Goal: Use online tool/utility

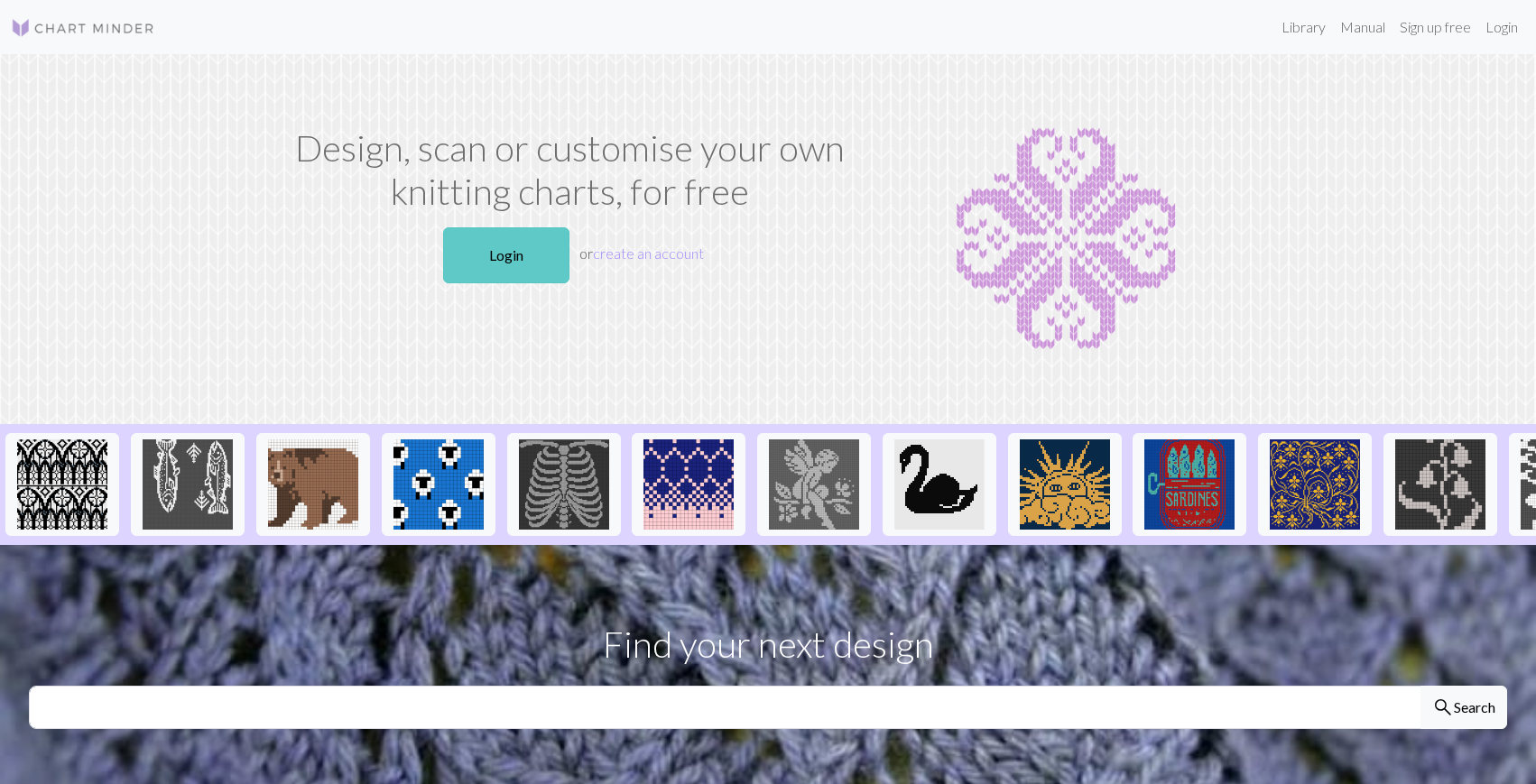
click at [485, 265] on link "Login" at bounding box center [506, 254] width 127 height 56
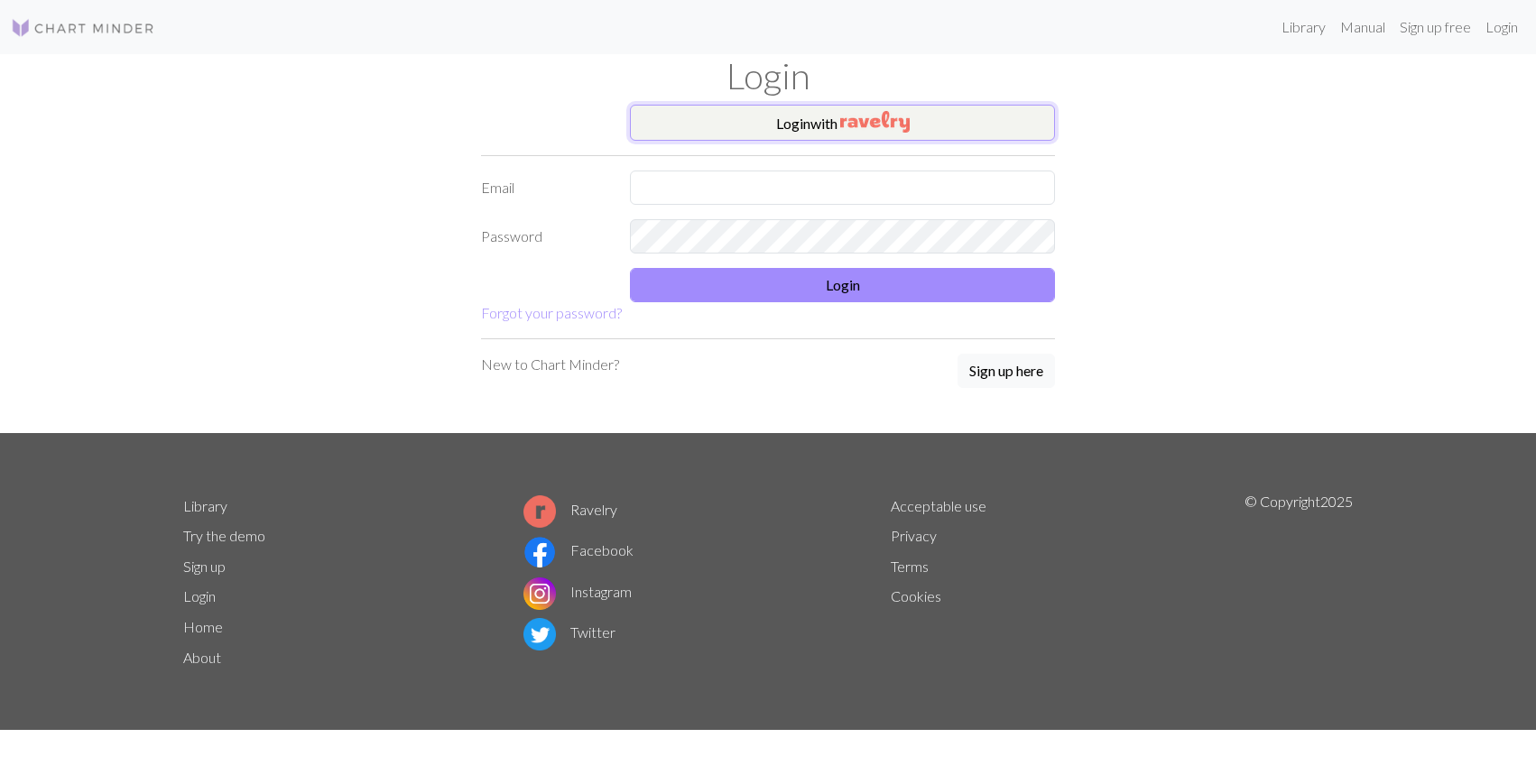
click at [816, 119] on button "Login with" at bounding box center [842, 123] width 425 height 36
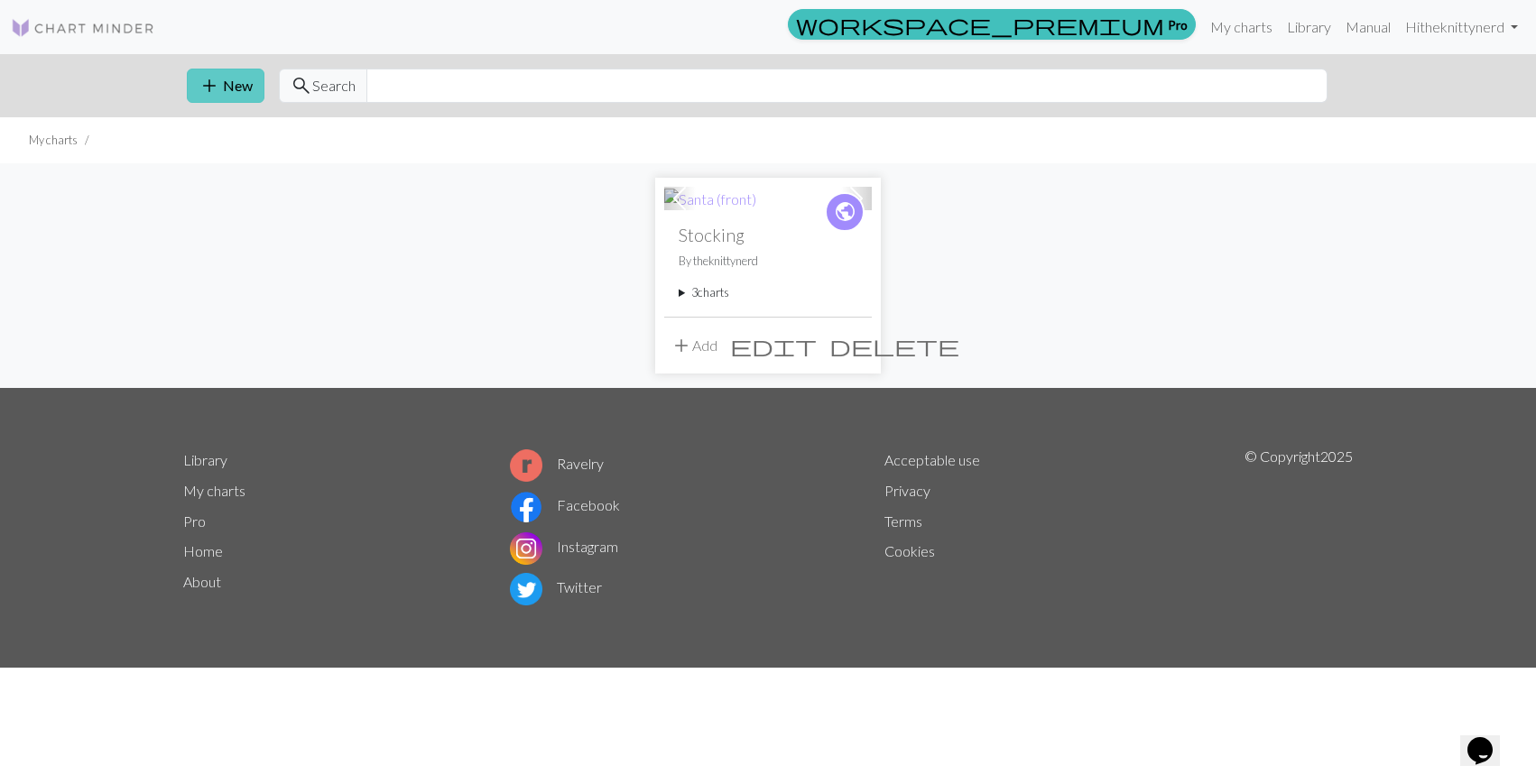
click at [215, 86] on span "add" at bounding box center [209, 85] width 22 height 26
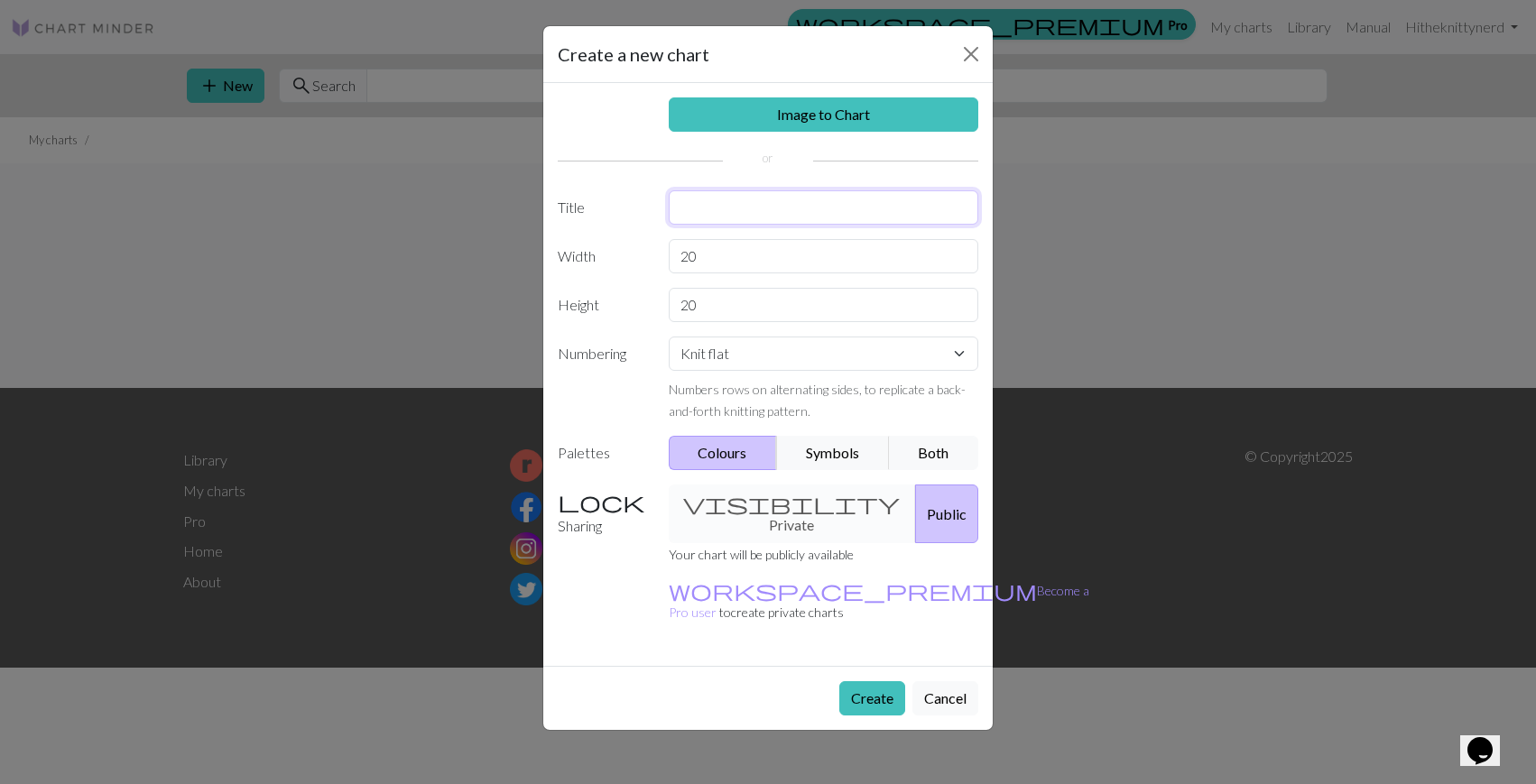
click at [836, 213] on input "text" at bounding box center [824, 207] width 310 height 34
type input "geometric 14"
type input "12"
type input "9"
click at [932, 363] on select "Knit flat Knit in the round Lace knitting Cross stitch" at bounding box center [824, 354] width 310 height 34
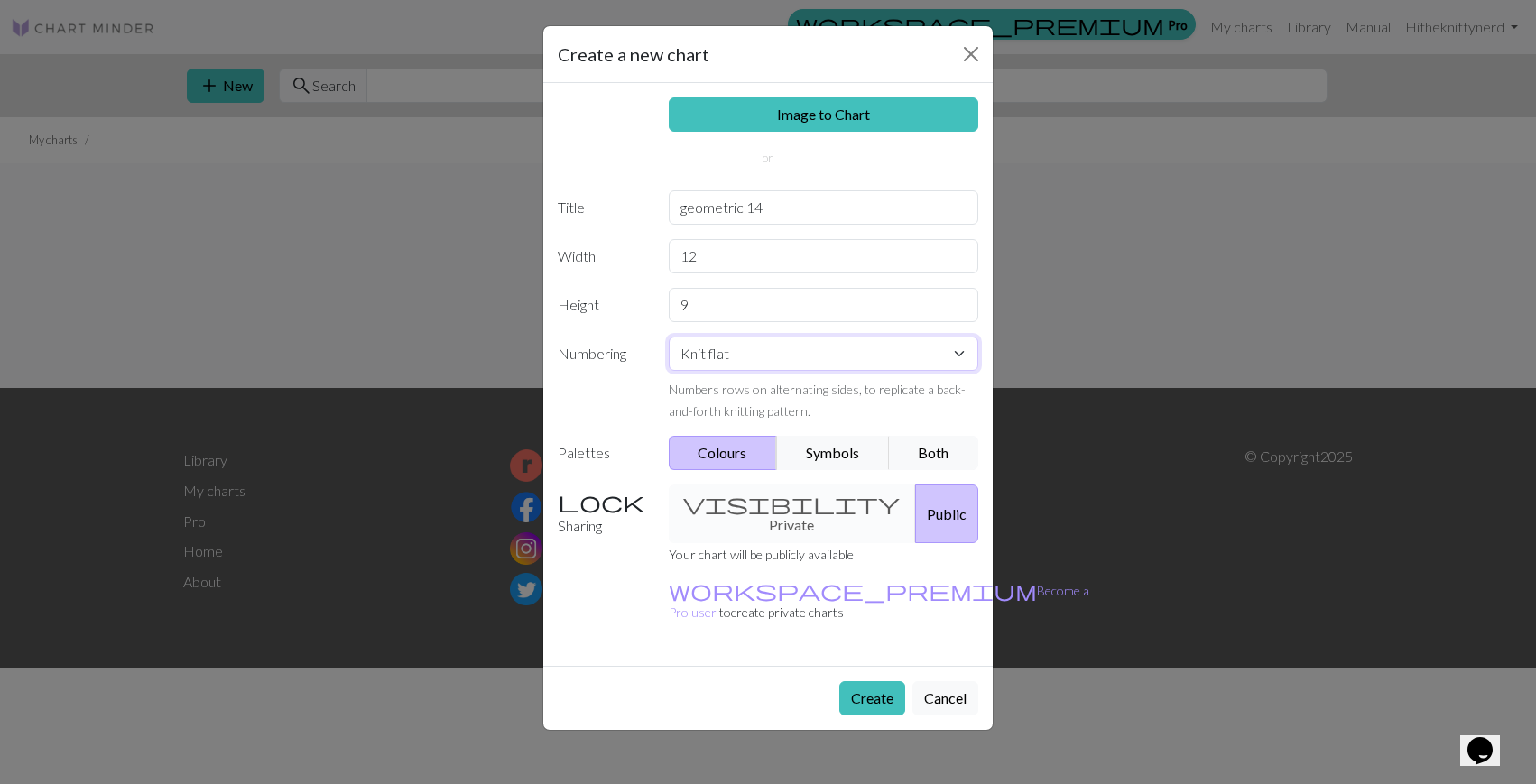
select select "round"
click at [669, 337] on select "Knit flat Knit in the round Lace knitting Cross stitch" at bounding box center [824, 354] width 310 height 34
click at [869, 681] on button "Create" at bounding box center [872, 698] width 66 height 34
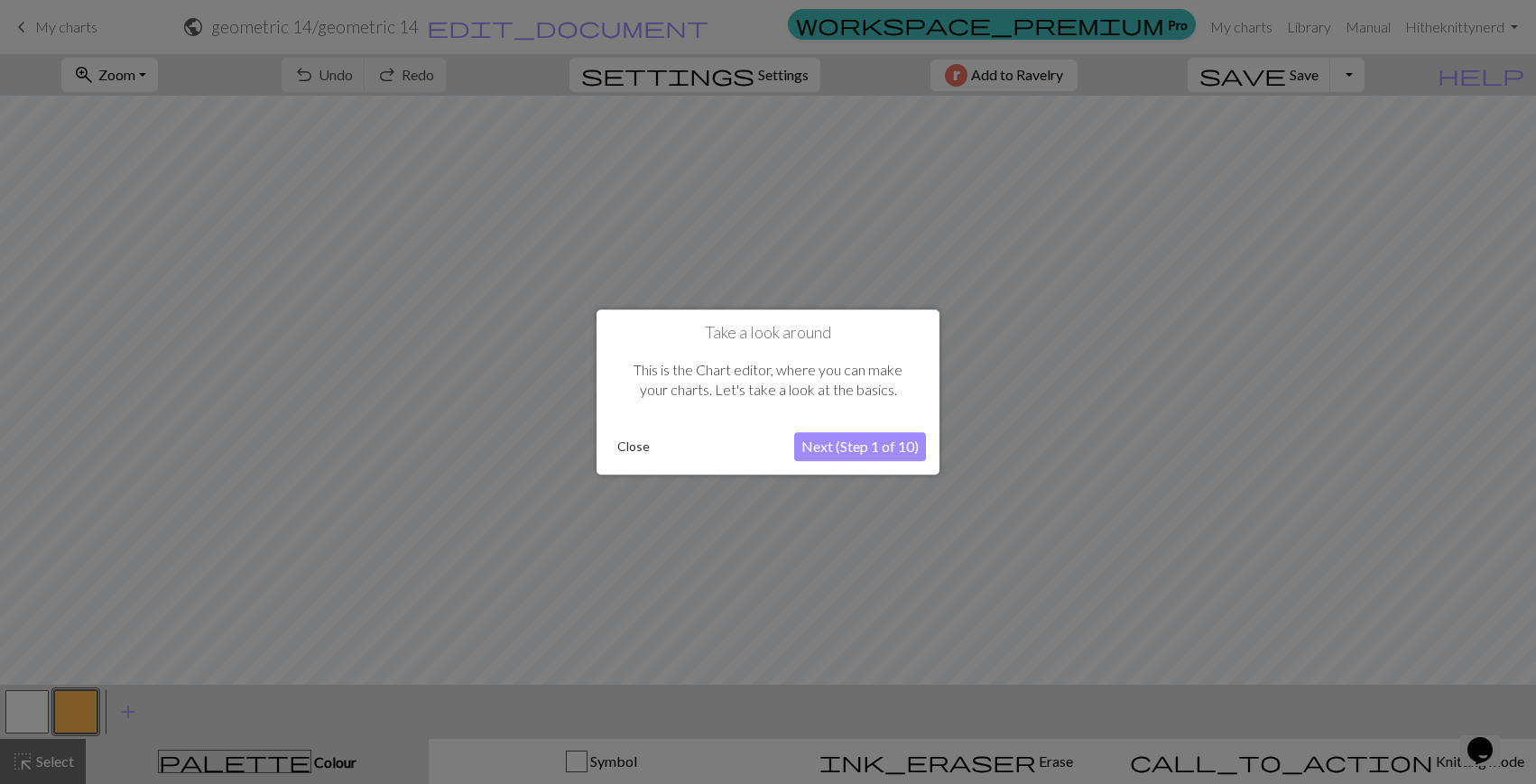
click at [873, 443] on button "Next (Step 1 of 10)" at bounding box center [860, 446] width 131 height 29
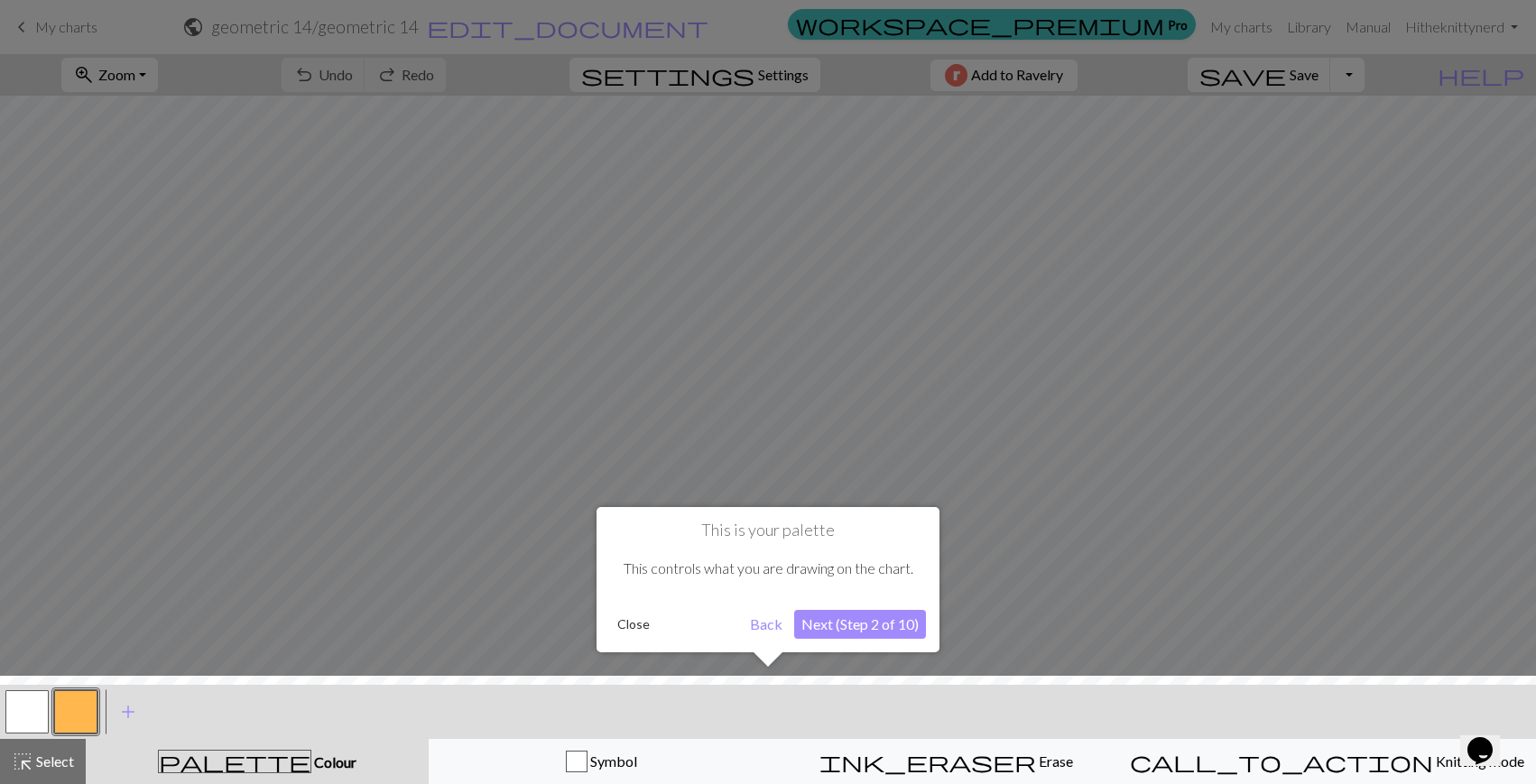
click at [855, 623] on button "Next (Step 2 of 10)" at bounding box center [860, 624] width 131 height 29
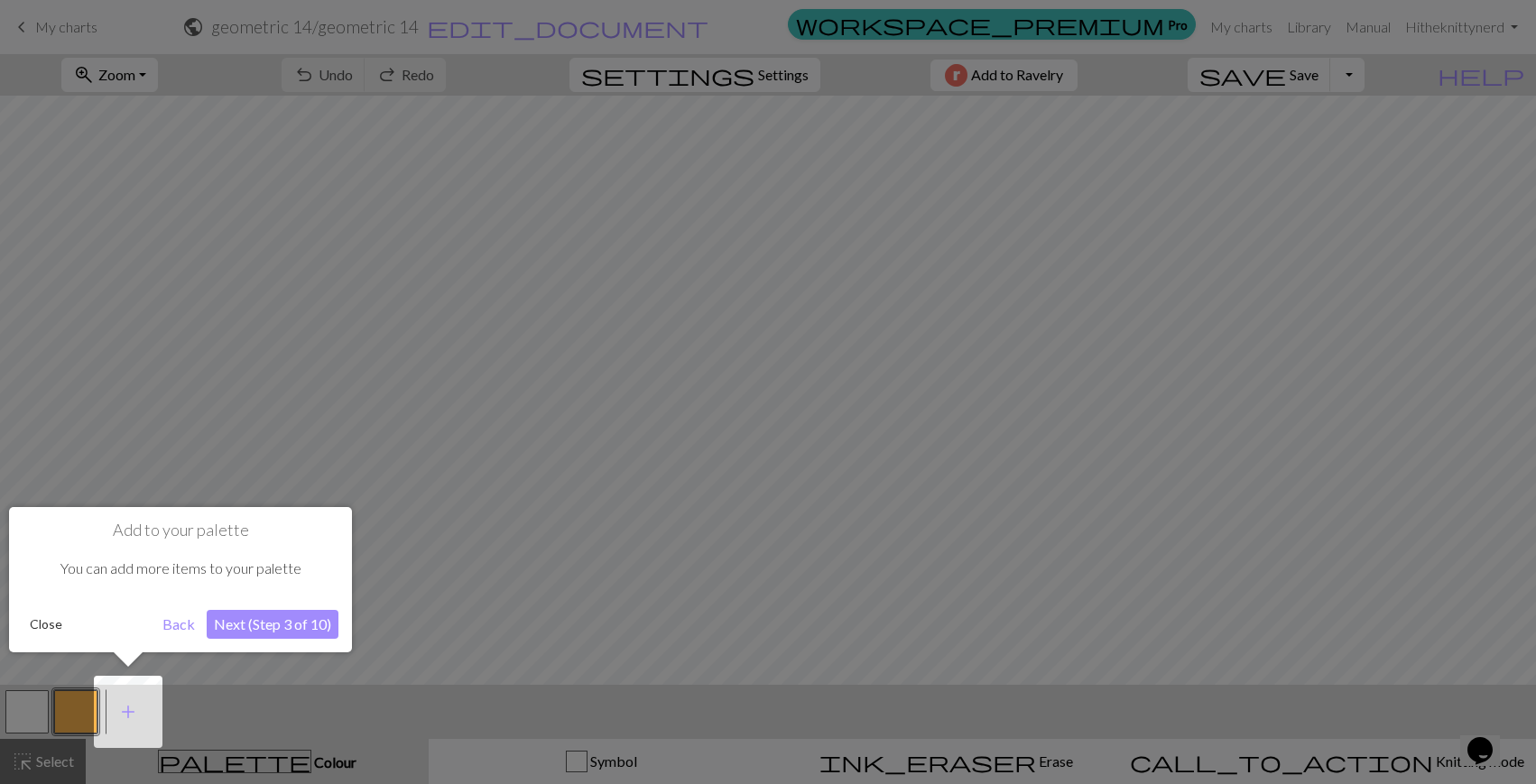
click at [282, 618] on button "Next (Step 3 of 10)" at bounding box center [271, 624] width 131 height 29
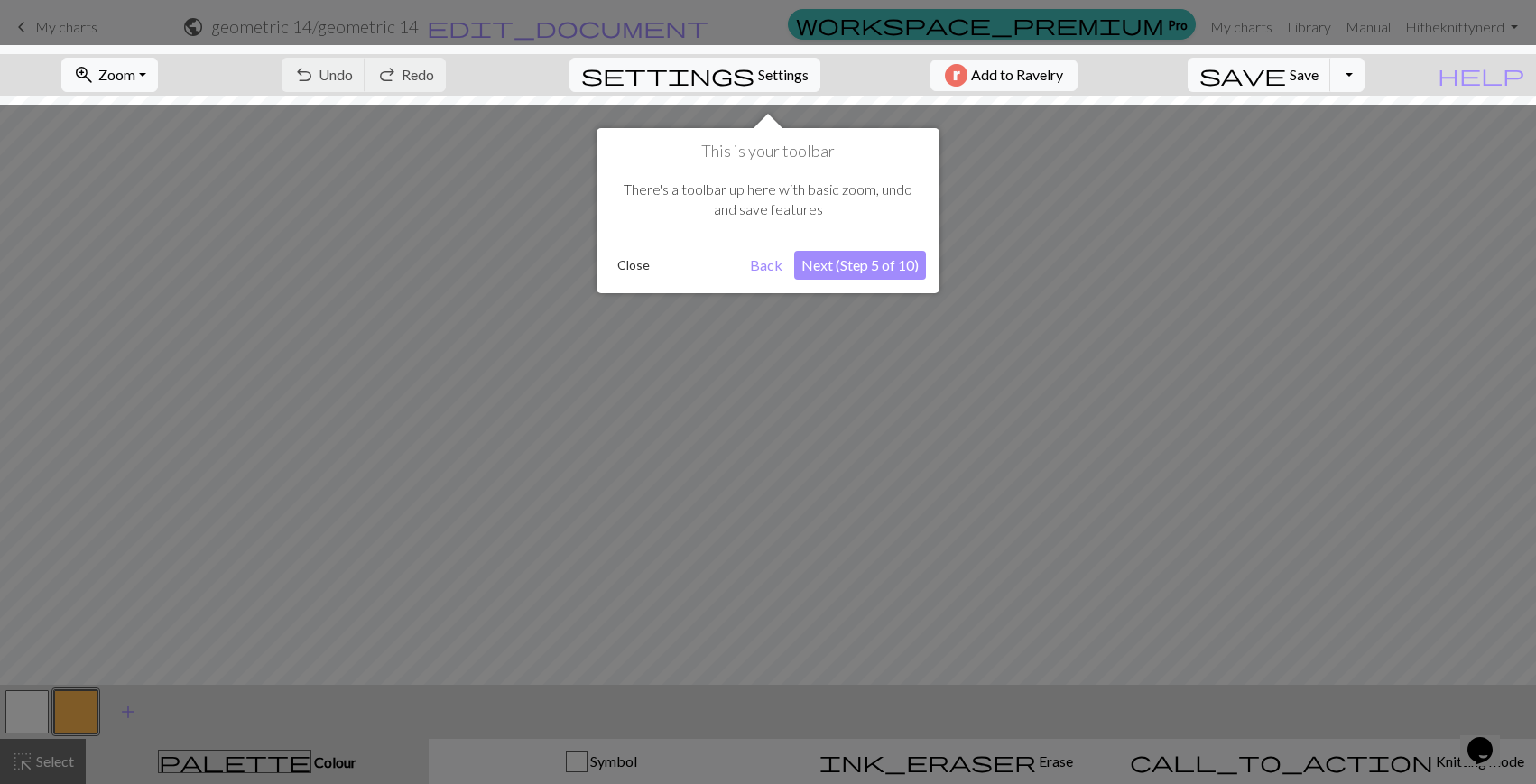
click at [856, 272] on button "Next (Step 5 of 10)" at bounding box center [860, 265] width 131 height 29
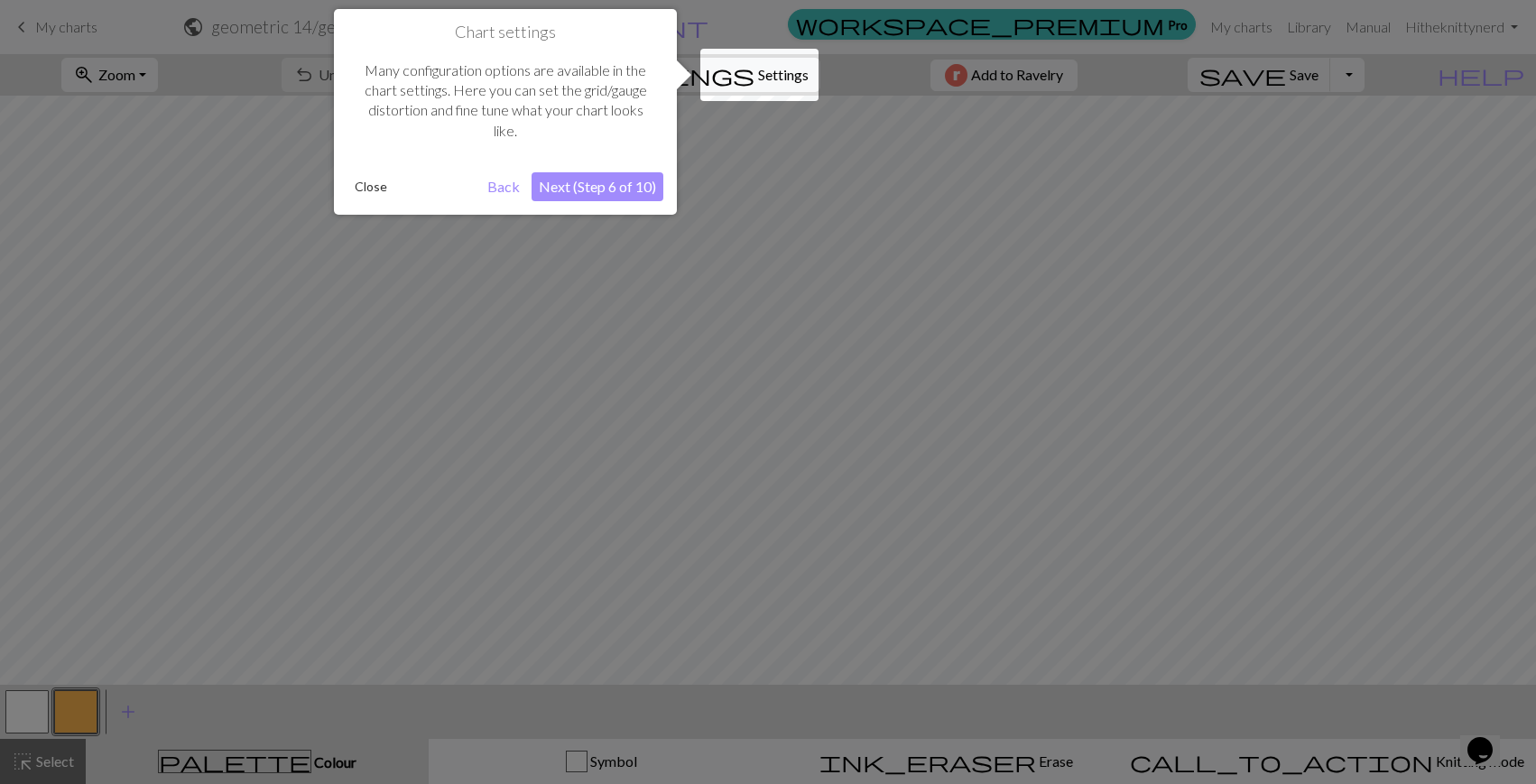
click at [576, 183] on button "Next (Step 6 of 10)" at bounding box center [597, 186] width 131 height 29
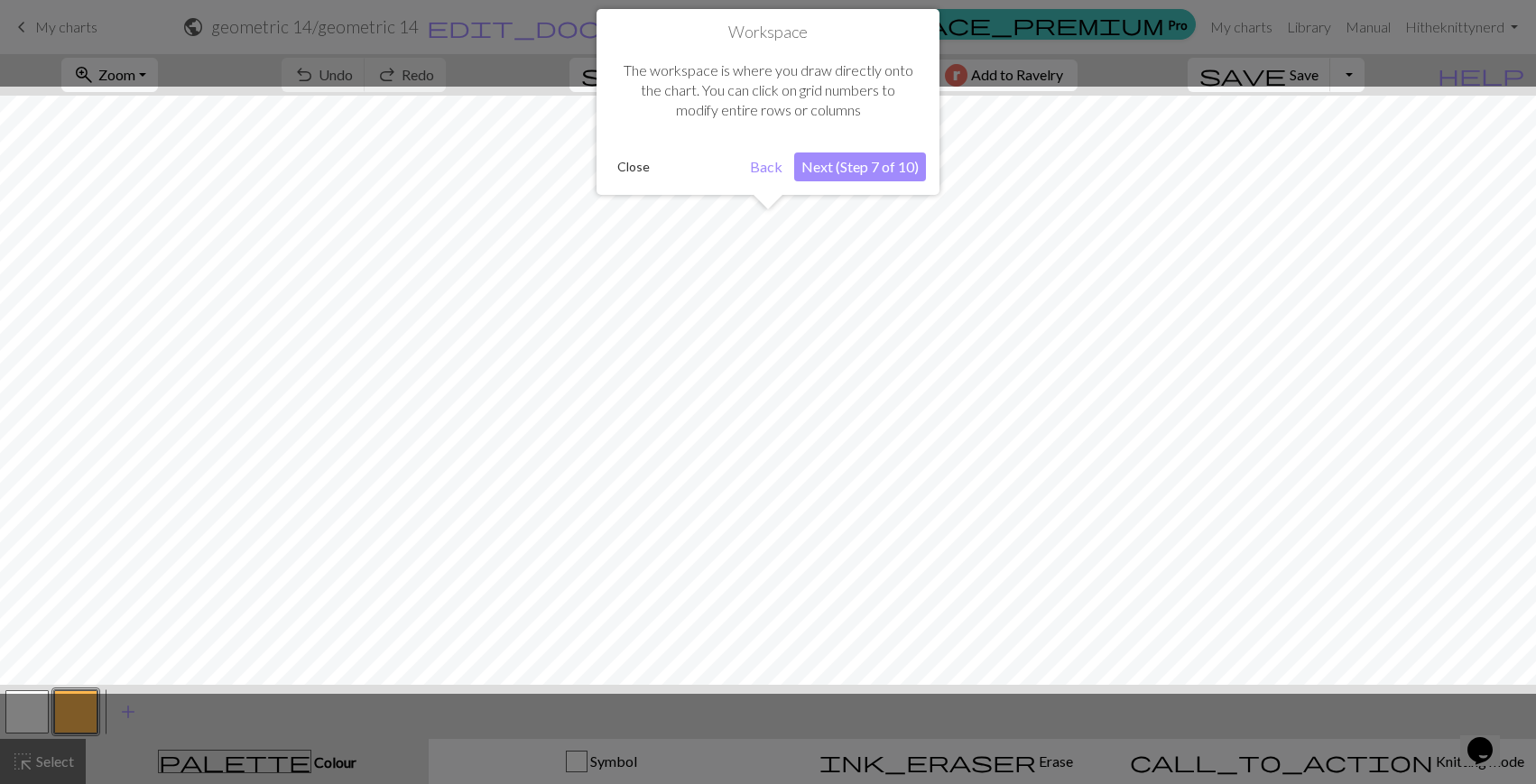
click at [892, 178] on button "Next (Step 7 of 10)" at bounding box center [860, 166] width 131 height 29
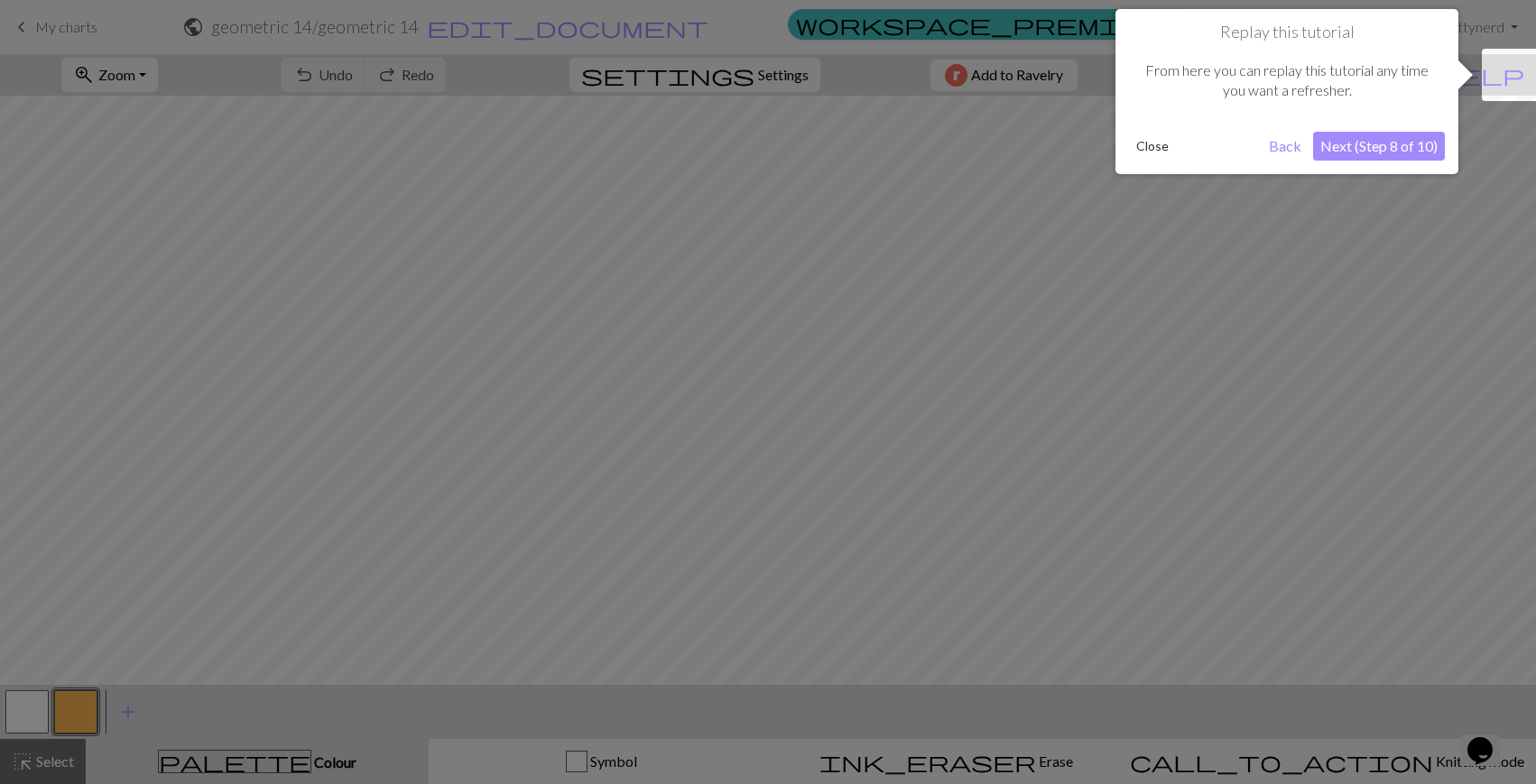
click at [1405, 145] on button "Next (Step 8 of 10)" at bounding box center [1378, 146] width 131 height 29
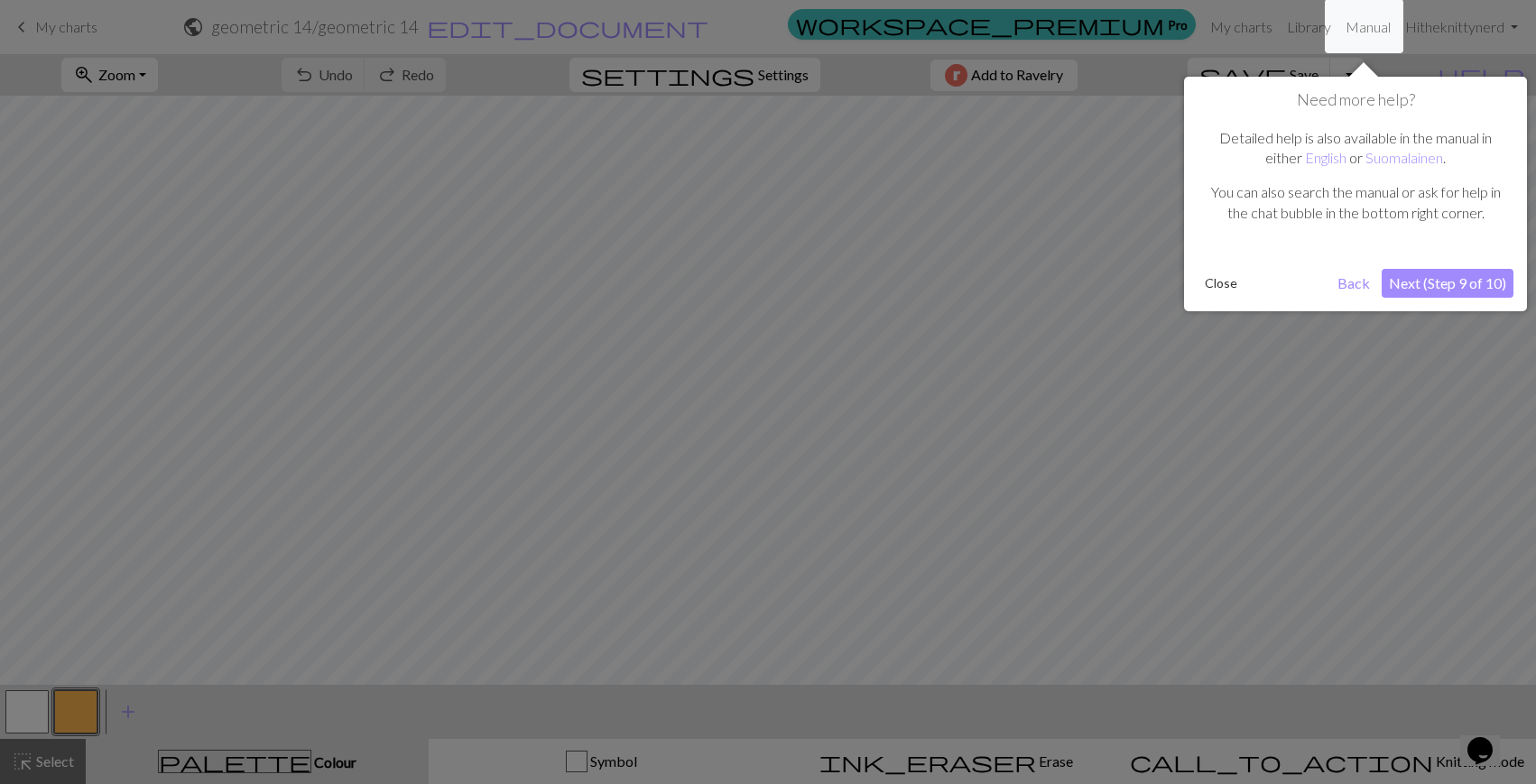
click at [1404, 290] on button "Next (Step 9 of 10)" at bounding box center [1447, 283] width 131 height 29
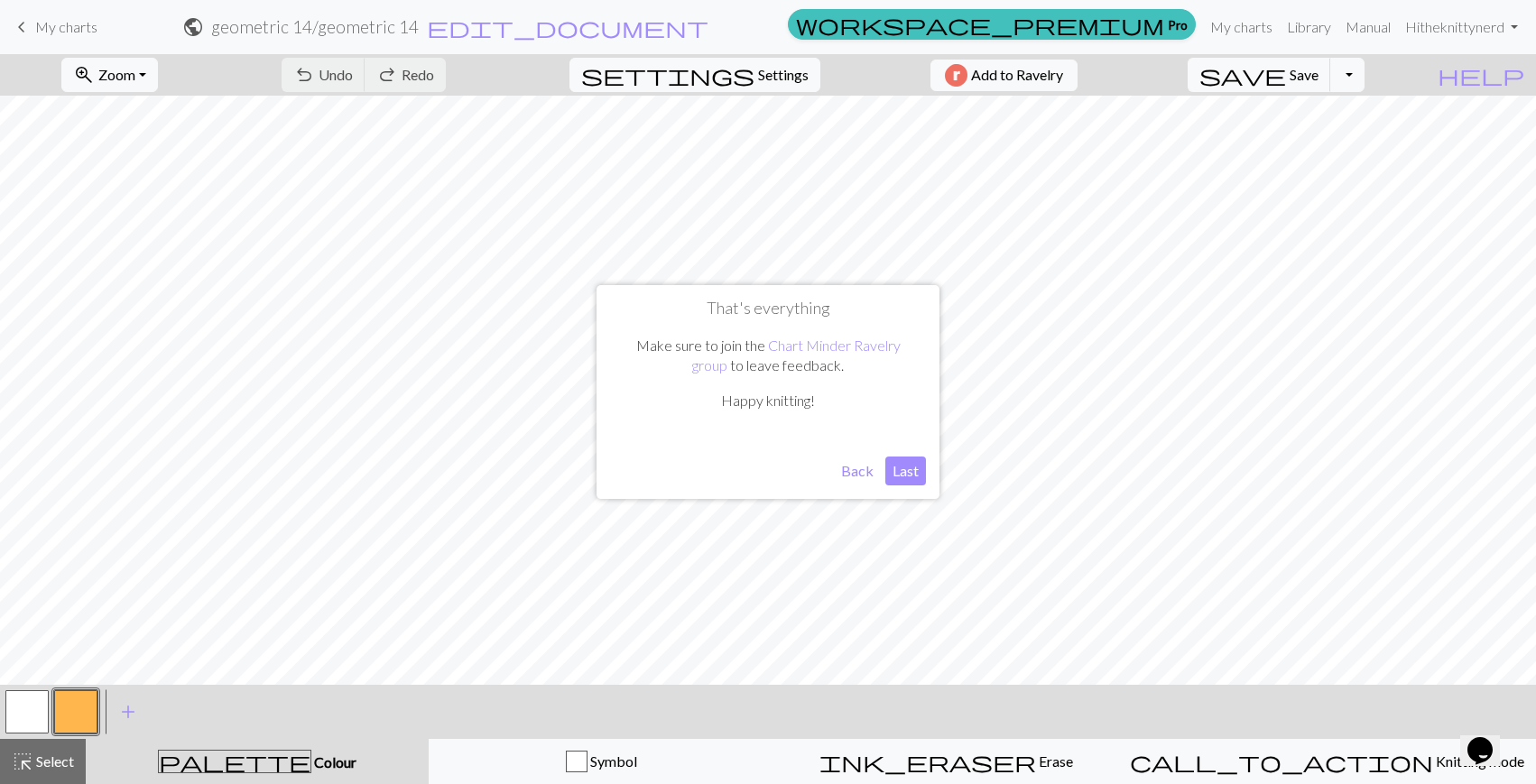
click at [906, 471] on button "Last" at bounding box center [905, 471] width 41 height 29
click at [26, 706] on button "button" at bounding box center [27, 712] width 44 height 44
click at [30, 711] on button "button" at bounding box center [27, 712] width 44 height 44
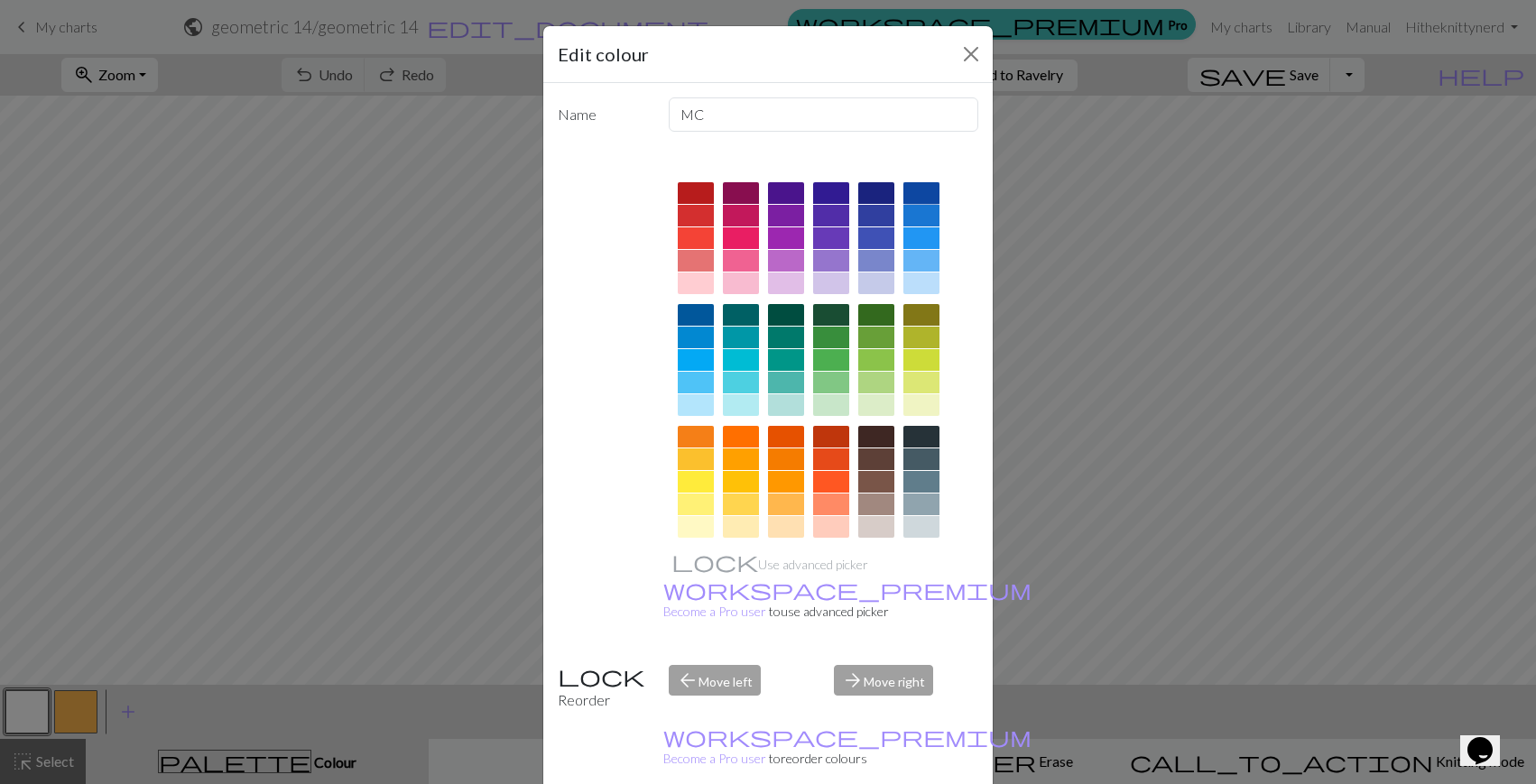
click at [925, 187] on div at bounding box center [921, 193] width 36 height 22
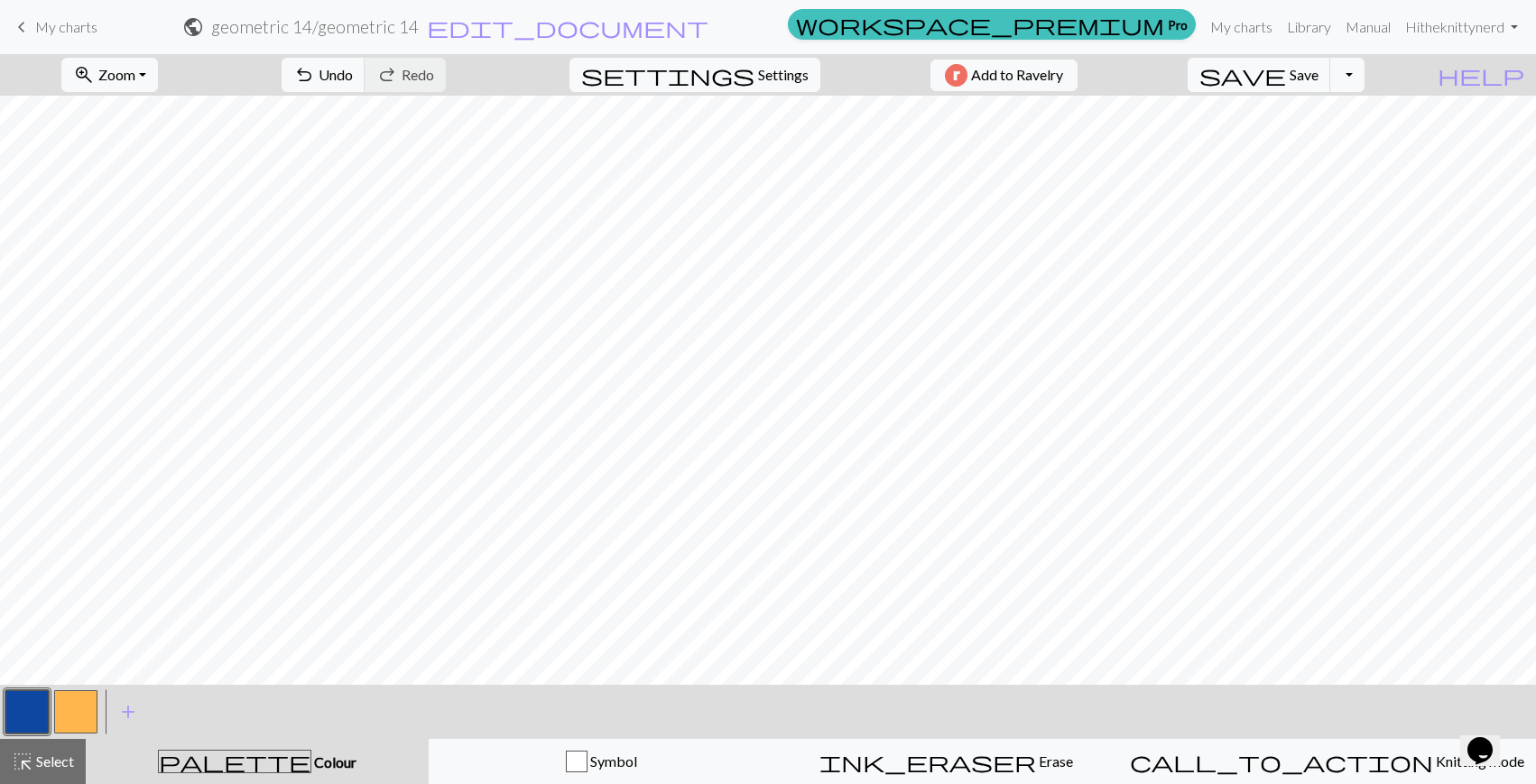
click at [76, 704] on button "button" at bounding box center [76, 712] width 44 height 44
click at [75, 706] on button "button" at bounding box center [76, 712] width 44 height 44
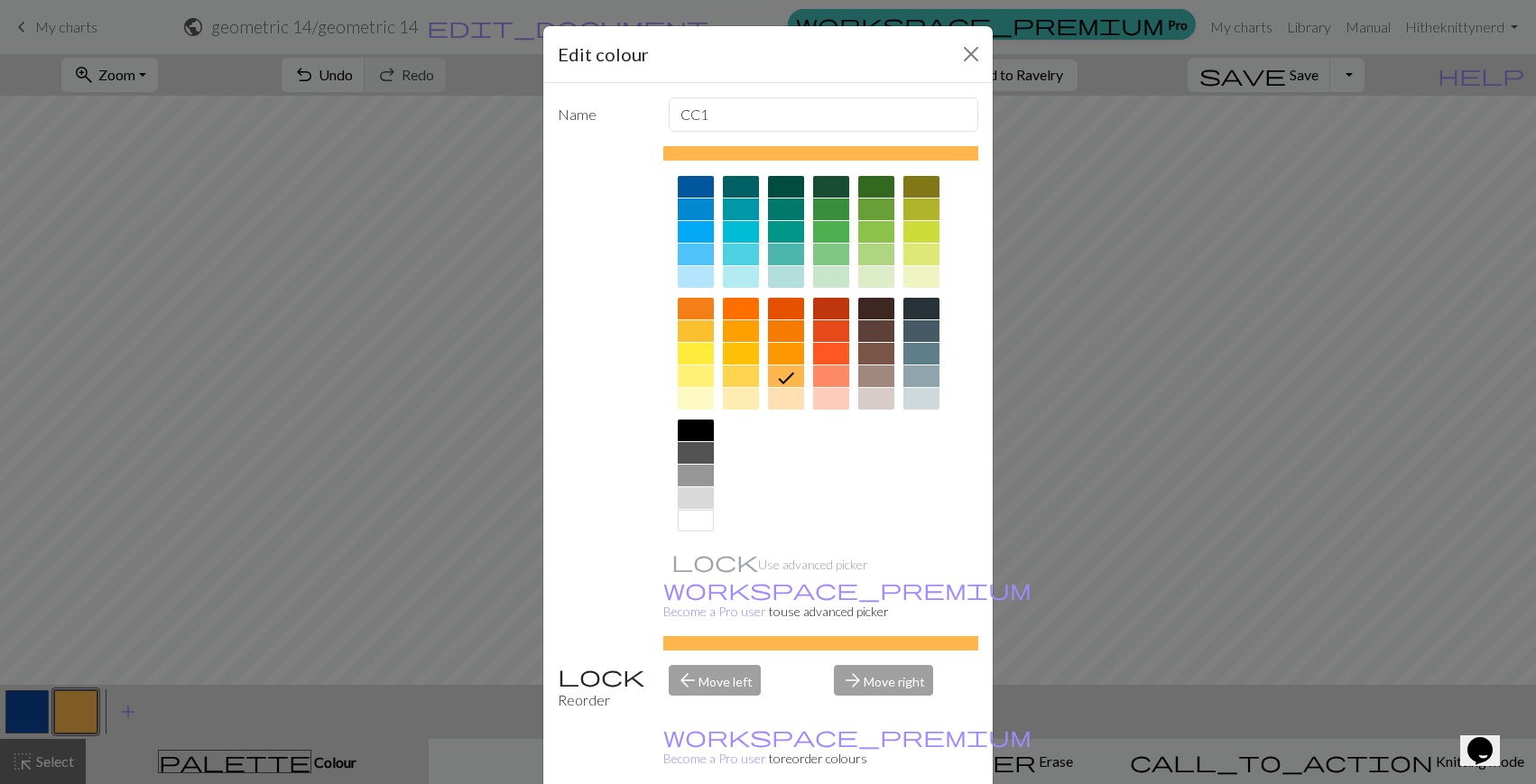
scroll to position [134, 0]
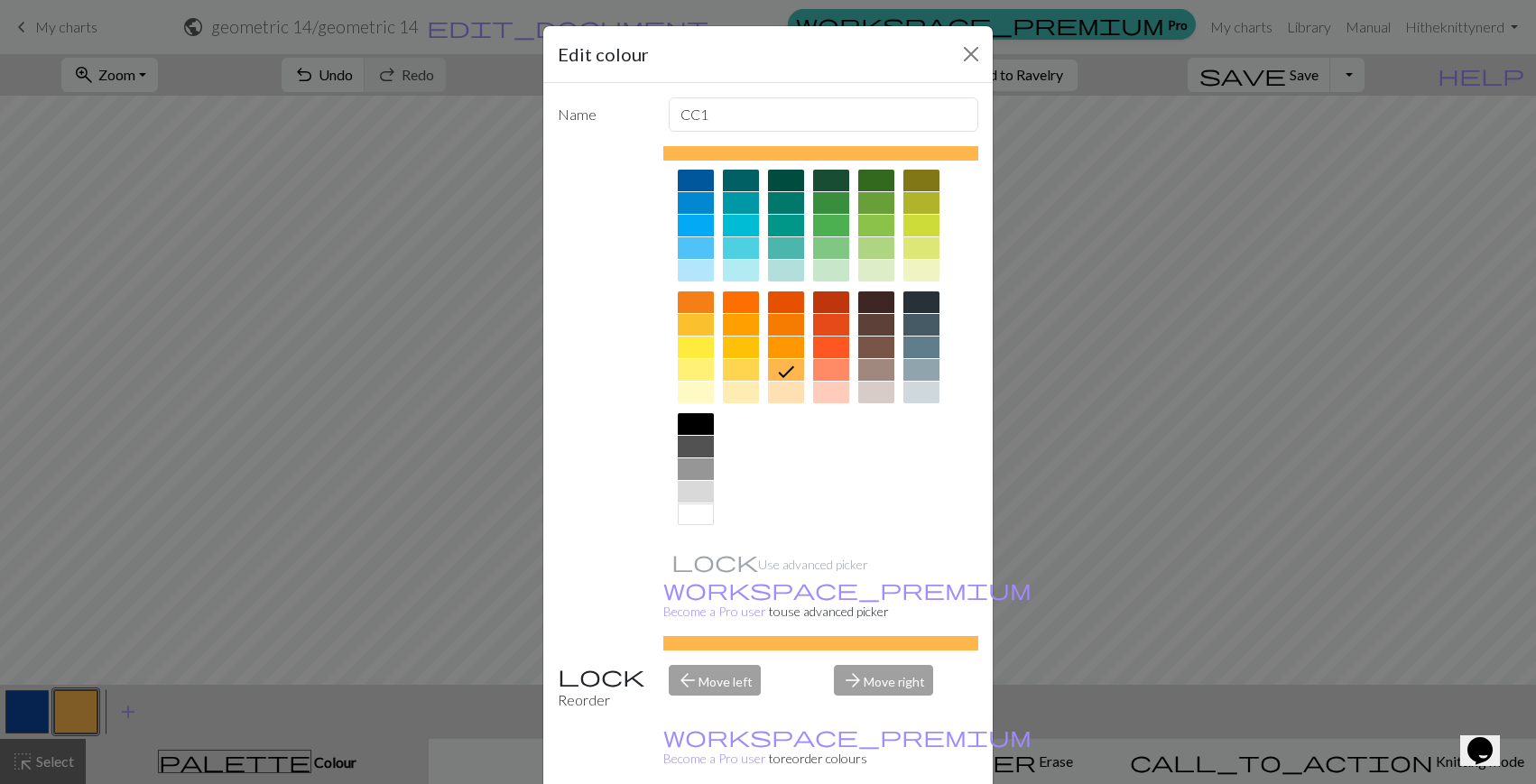
click at [697, 511] on div at bounding box center [695, 514] width 36 height 22
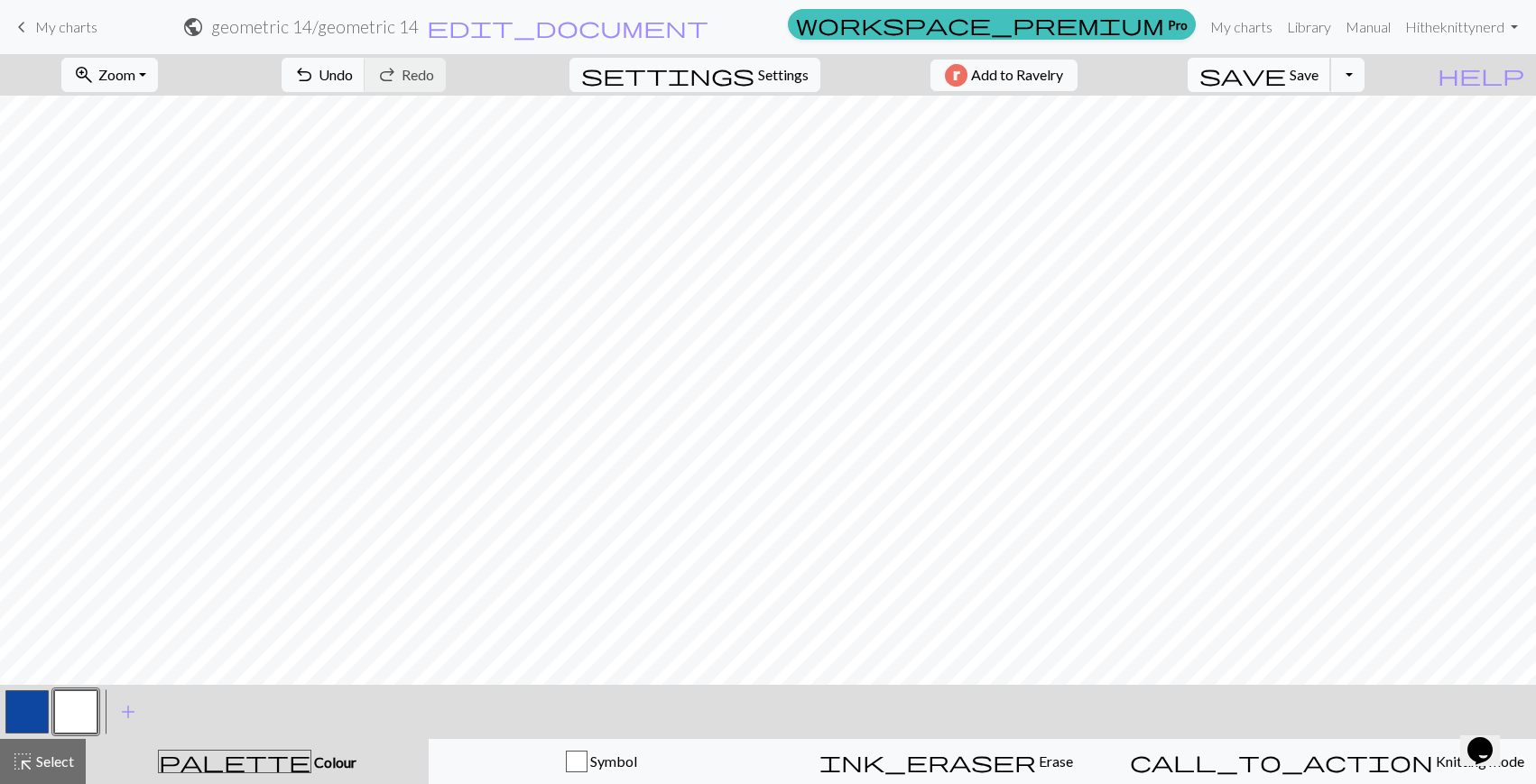
click at [1318, 80] on span "Save" at bounding box center [1303, 75] width 29 height 17
click at [1365, 68] on button "Toggle Dropdown" at bounding box center [1347, 75] width 34 height 34
click at [1318, 80] on span "Save" at bounding box center [1303, 75] width 29 height 17
click at [1365, 71] on button "Toggle Dropdown" at bounding box center [1347, 75] width 34 height 34
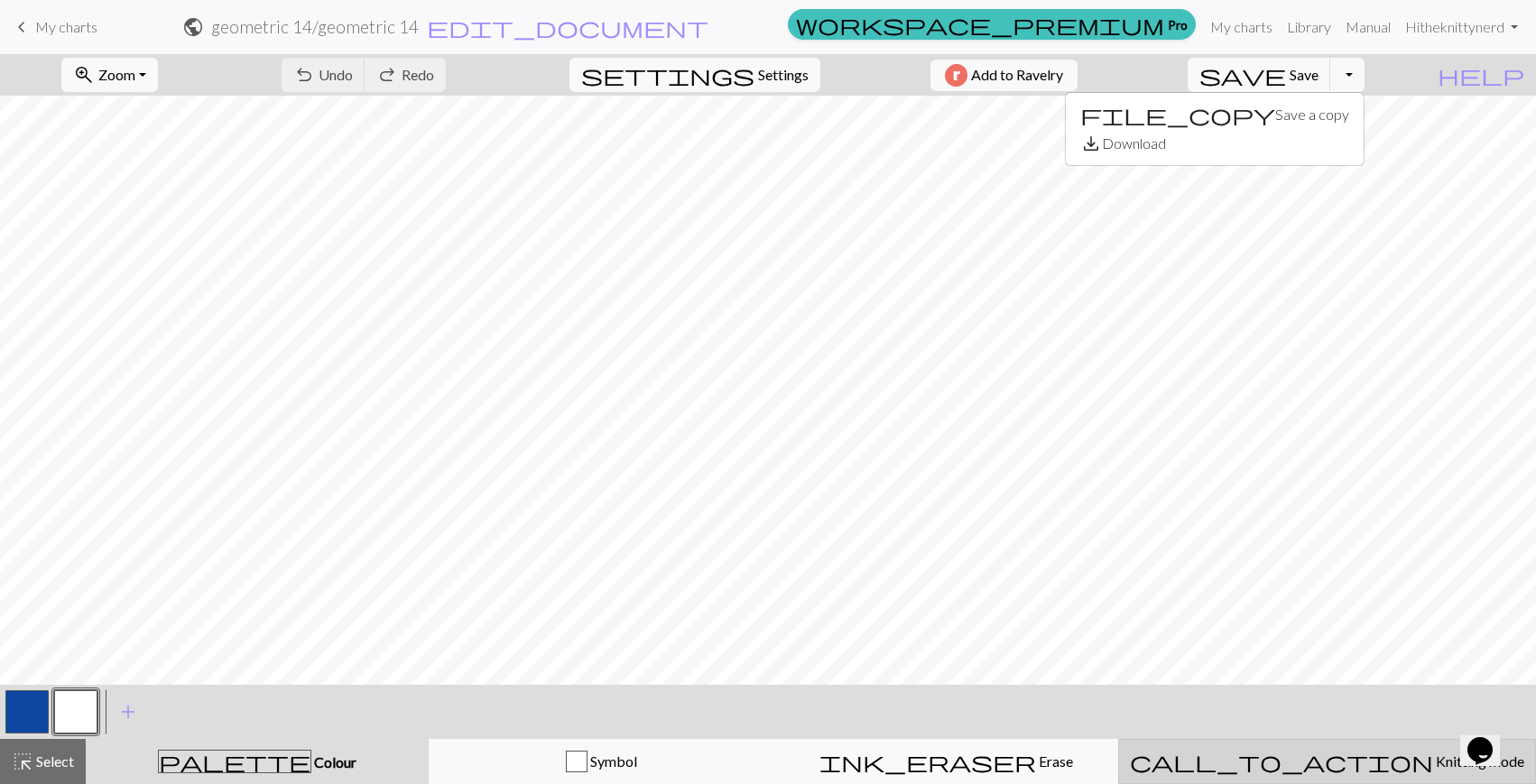
click at [1433, 759] on span "Knitting mode" at bounding box center [1478, 761] width 91 height 17
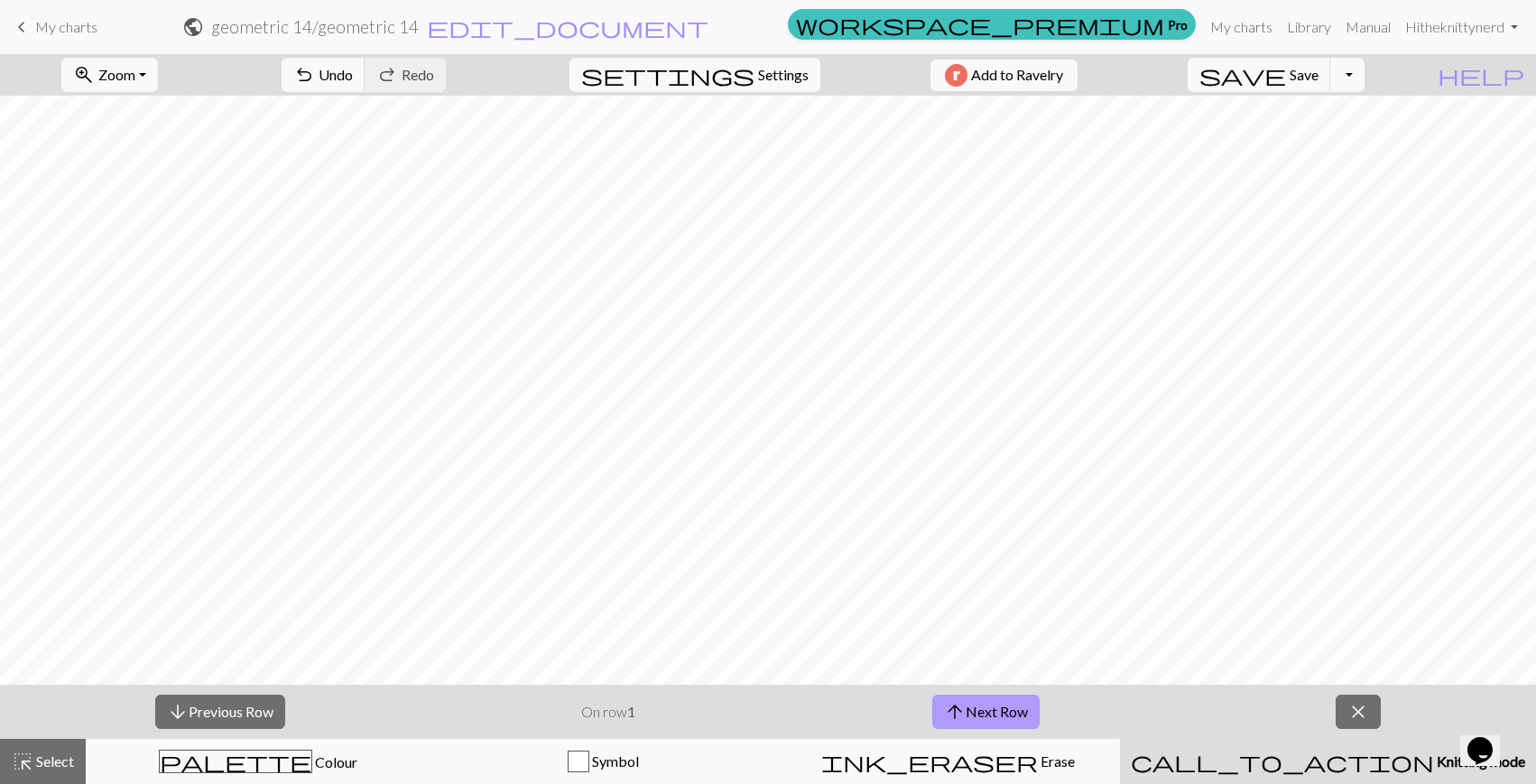
click at [1008, 718] on button "arrow_upward Next Row" at bounding box center [986, 712] width 108 height 34
